Goal: Information Seeking & Learning: Find contact information

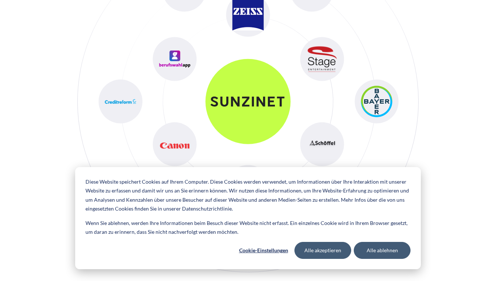
scroll to position [3181, 0]
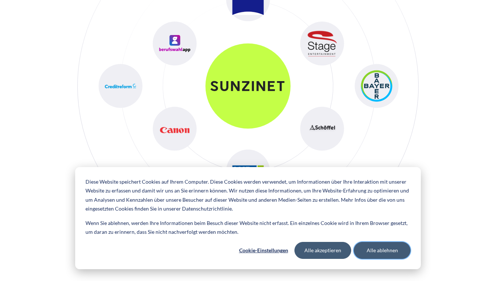
click at [361, 255] on button "Alle ablehnen" at bounding box center [382, 250] width 57 height 17
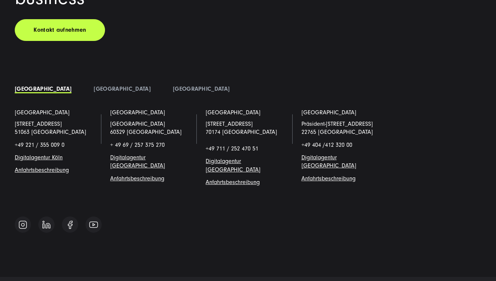
scroll to position [5036, 0]
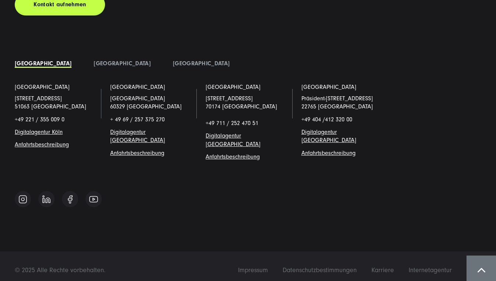
click at [55, 133] on link "Digitalagentur Köl" at bounding box center [37, 132] width 45 height 7
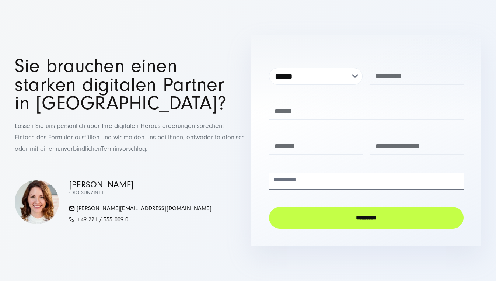
scroll to position [2967, 0]
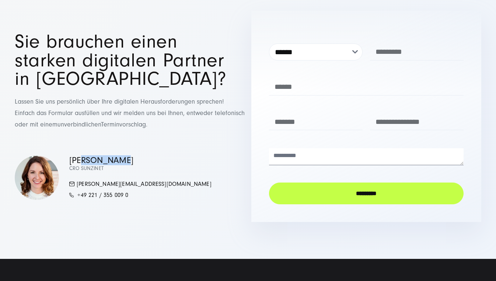
drag, startPoint x: 130, startPoint y: 132, endPoint x: 80, endPoint y: 132, distance: 50.5
click at [79, 155] on p "[PERSON_NAME]" at bounding box center [140, 159] width 142 height 9
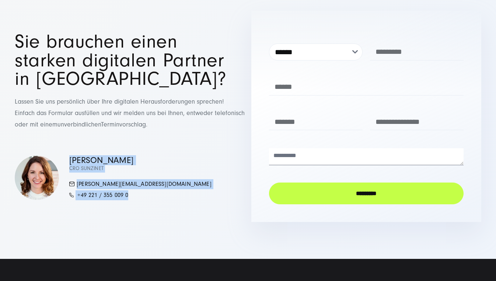
drag, startPoint x: 137, startPoint y: 167, endPoint x: 68, endPoint y: 129, distance: 78.1
click at [68, 155] on div "[PERSON_NAME] CRO SUNZINET [PERSON_NAME][EMAIL_ADDRESS][DOMAIN_NAME] +49 221 / …" at bounding box center [130, 177] width 230 height 45
copy div "[PERSON_NAME] CRO [PERSON_NAME] [PERSON_NAME][EMAIL_ADDRESS][DOMAIN_NAME] +49 2…"
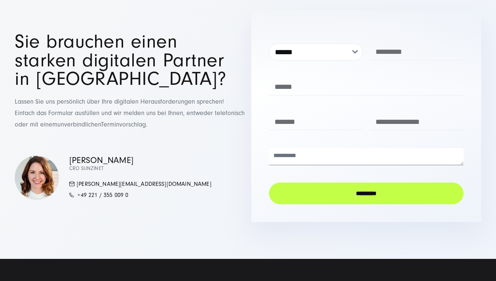
click at [156, 164] on div "[PERSON_NAME] CRO SUNZINET [PERSON_NAME][EMAIL_ADDRESS][DOMAIN_NAME] +49 221 / …" at bounding box center [130, 177] width 230 height 45
drag, startPoint x: 162, startPoint y: 157, endPoint x: 79, endPoint y: 157, distance: 83.2
click at [79, 157] on div "[PERSON_NAME] CRO SUNZINET [PERSON_NAME][EMAIL_ADDRESS][DOMAIN_NAME] +49 221 / …" at bounding box center [130, 177] width 230 height 45
copy link "[PERSON_NAME][EMAIL_ADDRESS][DOMAIN_NAME]"
